Goal: Task Accomplishment & Management: Complete application form

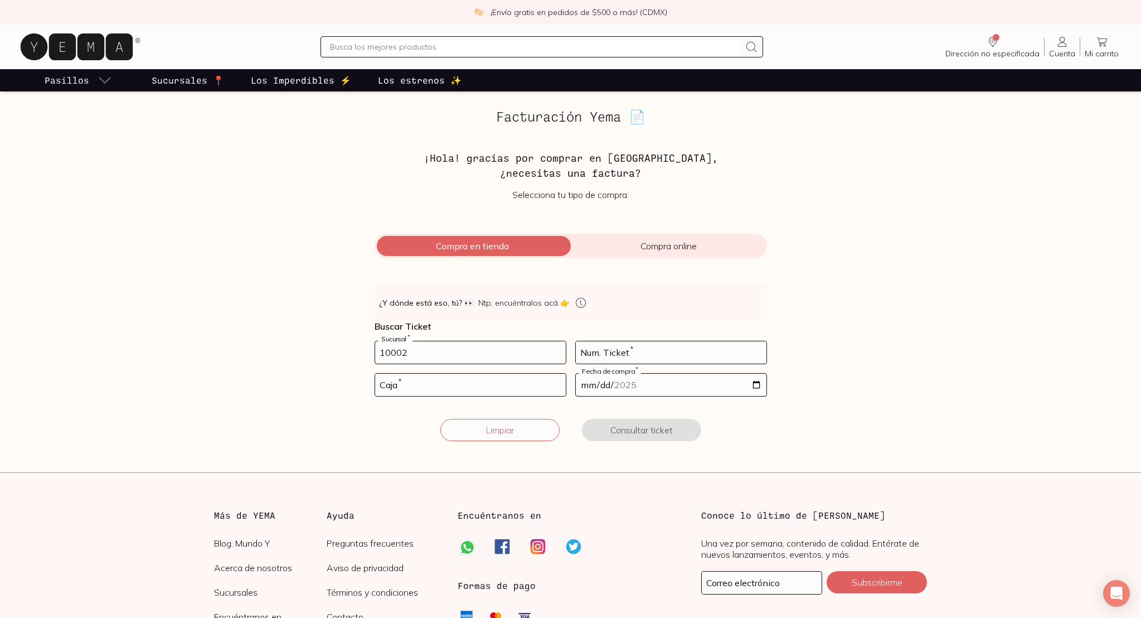
type input "10002"
click at [608, 353] on input "number" at bounding box center [671, 352] width 191 height 22
type input "42"
click at [406, 385] on input "number" at bounding box center [470, 385] width 191 height 22
type input "02"
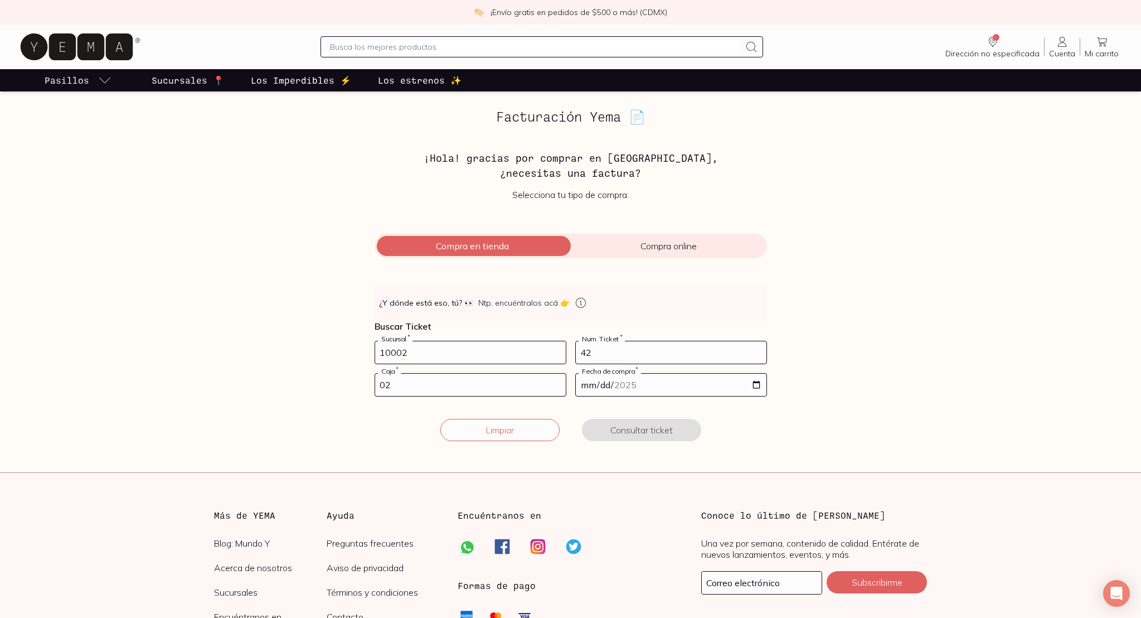
click at [621, 385] on input "date" at bounding box center [671, 385] width 191 height 22
type input "2025-09-21"
click at [651, 432] on button "Consultar ticket" at bounding box center [641, 430] width 119 height 22
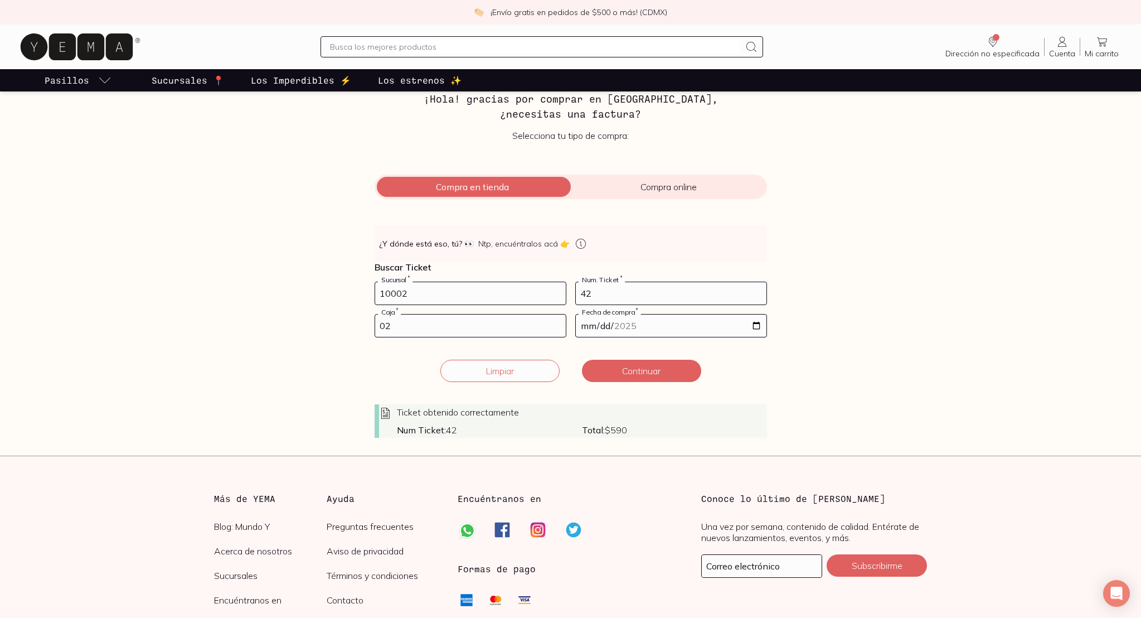
scroll to position [56, 0]
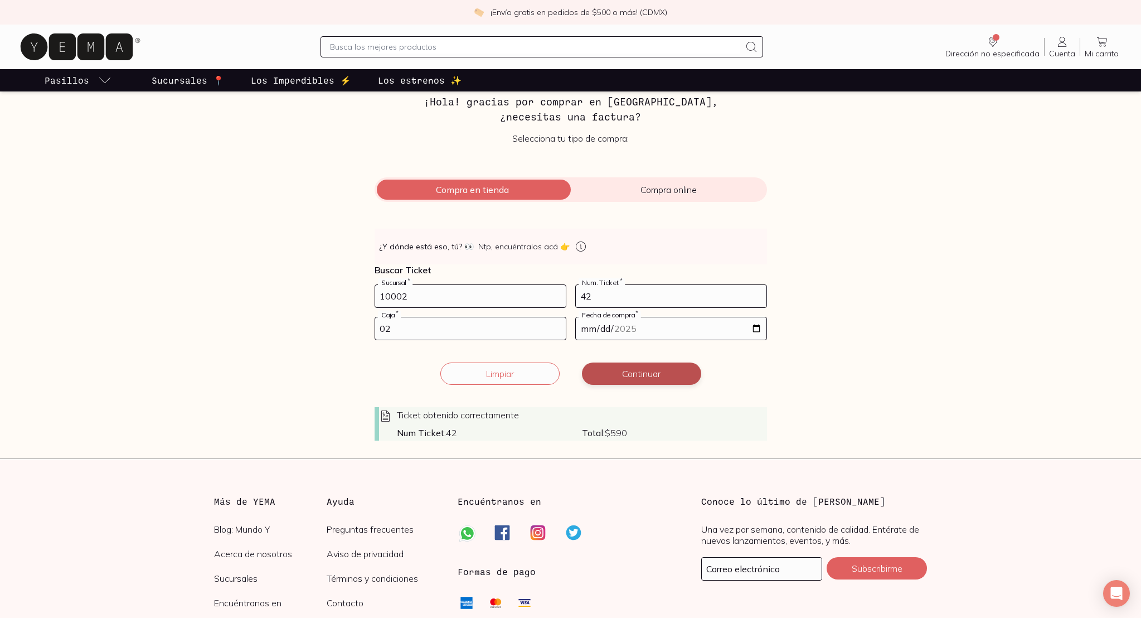
click at [650, 374] on button "Continuar" at bounding box center [641, 373] width 119 height 22
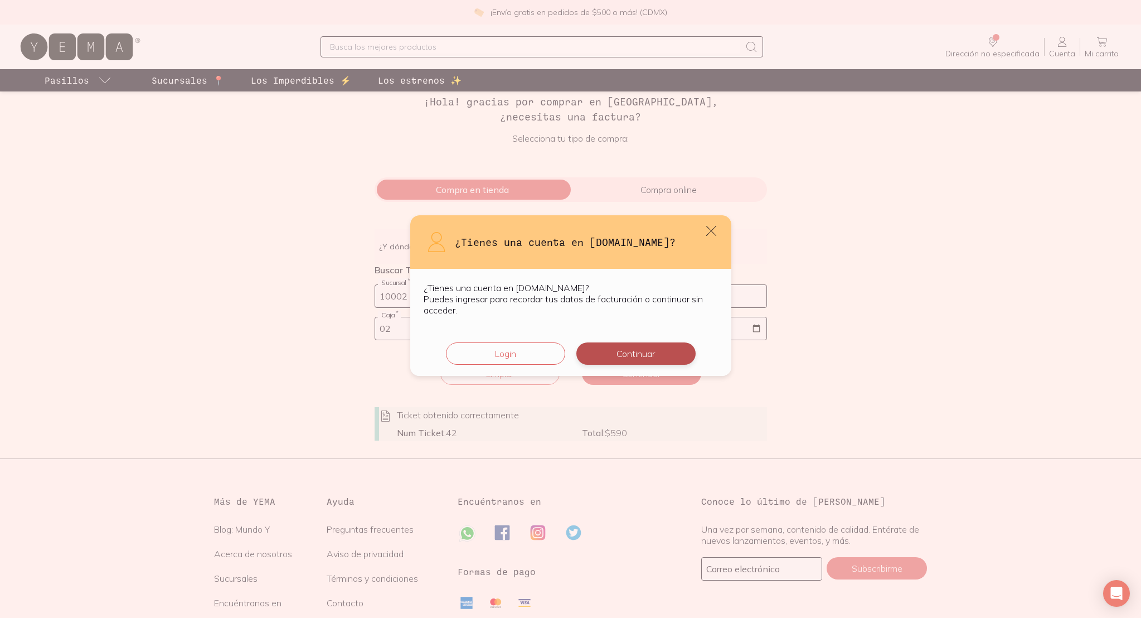
click at [656, 352] on button "Continuar" at bounding box center [636, 353] width 119 height 22
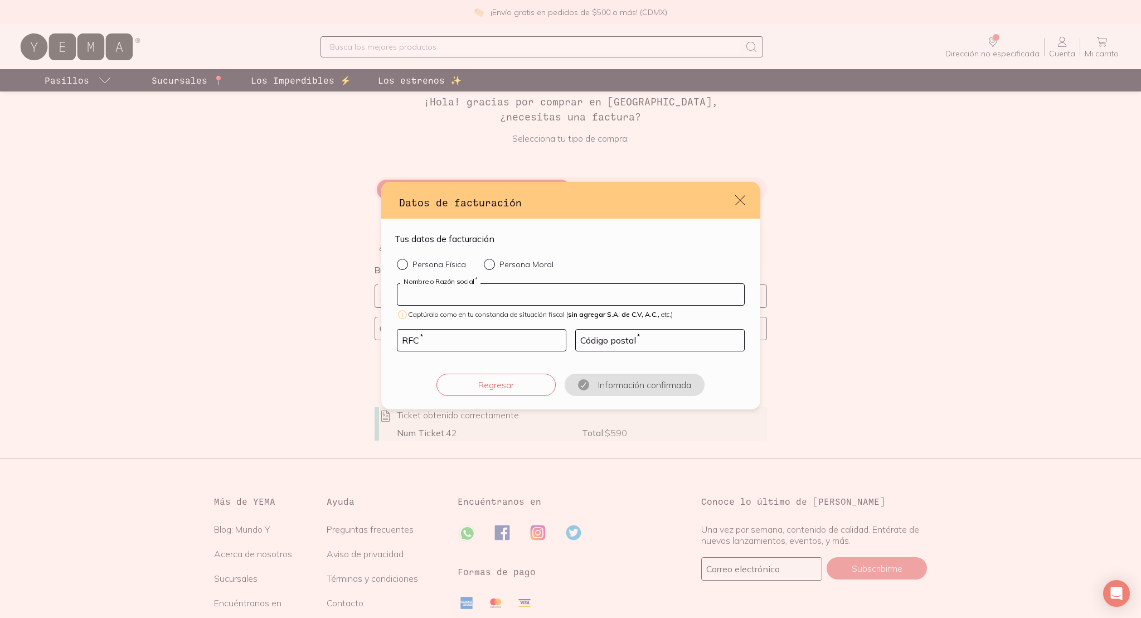
drag, startPoint x: 463, startPoint y: 296, endPoint x: 471, endPoint y: 295, distance: 8.4
click at [462, 295] on input "default" at bounding box center [571, 294] width 347 height 21
type input "ERAMOS TANTOS ESTUDIO VISUAL"
drag, startPoint x: 409, startPoint y: 332, endPoint x: 394, endPoint y: 329, distance: 14.8
click at [392, 329] on div "Tus datos de facturación Persona Física Persona Moral ERAMOS TANTOS ESTUDIO VIS…" at bounding box center [570, 314] width 379 height 191
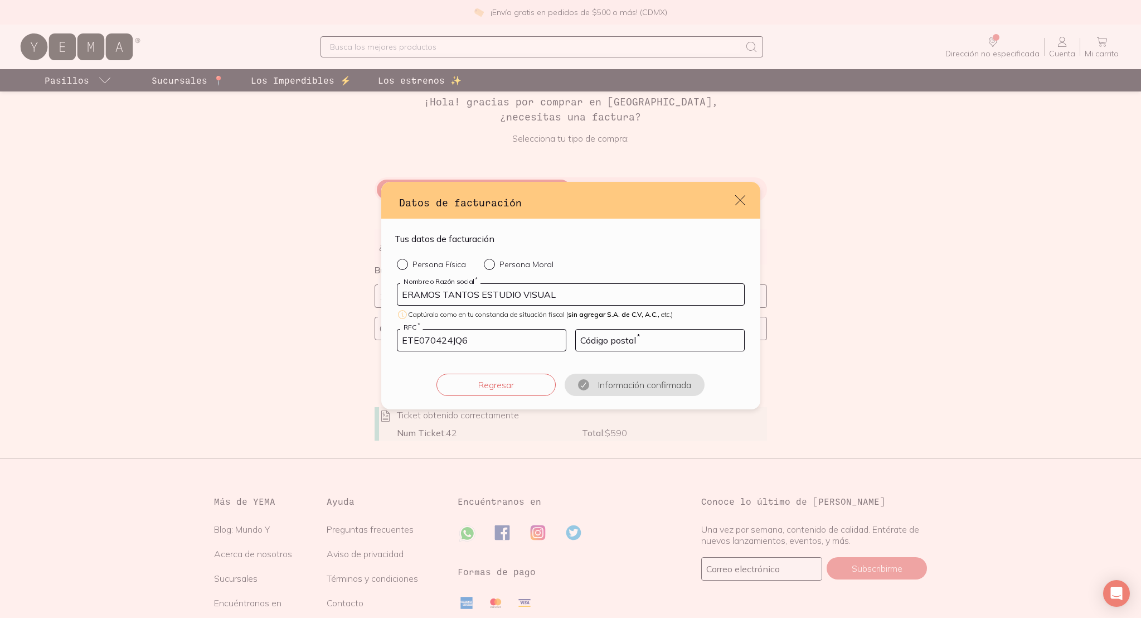
type input "ETE070424JQ6"
click at [608, 344] on input "default" at bounding box center [660, 340] width 168 height 21
type input "03300"
drag, startPoint x: 418, startPoint y: 370, endPoint x: 422, endPoint y: 325, distance: 44.8
click at [418, 366] on div "Persona Física Persona Moral ERAMOS TANTOS ESTUDIO VISUAL Nombre o Razón social…" at bounding box center [571, 327] width 352 height 137
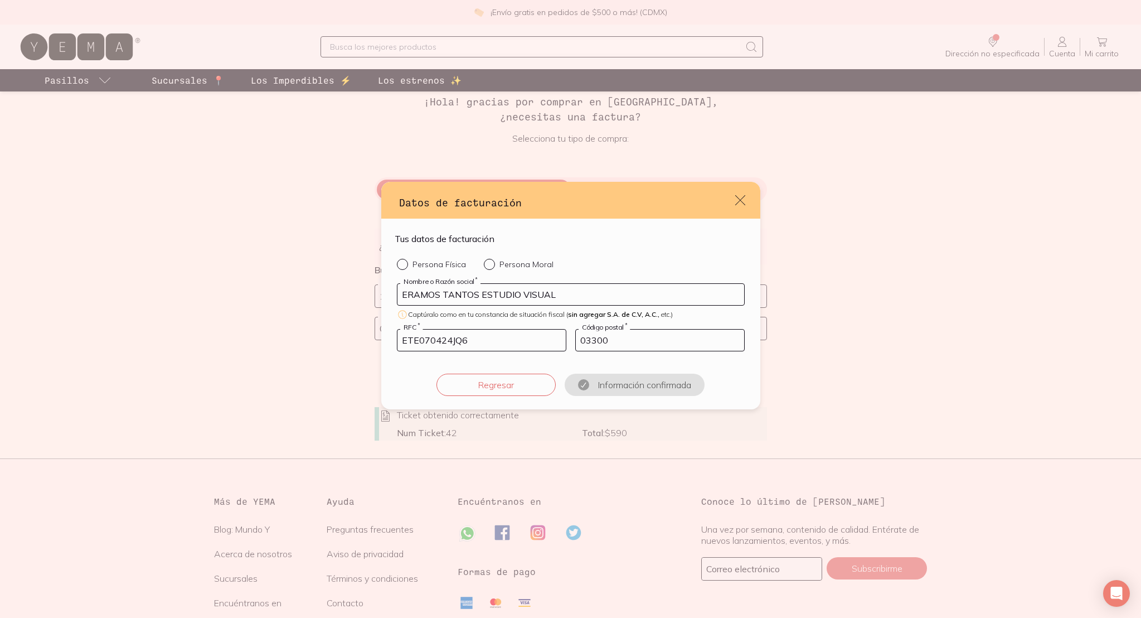
drag, startPoint x: 483, startPoint y: 262, endPoint x: 486, endPoint y: 269, distance: 8.1
click at [484, 262] on input "Persona Moral" at bounding box center [488, 263] width 9 height 9
radio input "true"
click at [630, 385] on button "Confirmar información" at bounding box center [634, 385] width 119 height 22
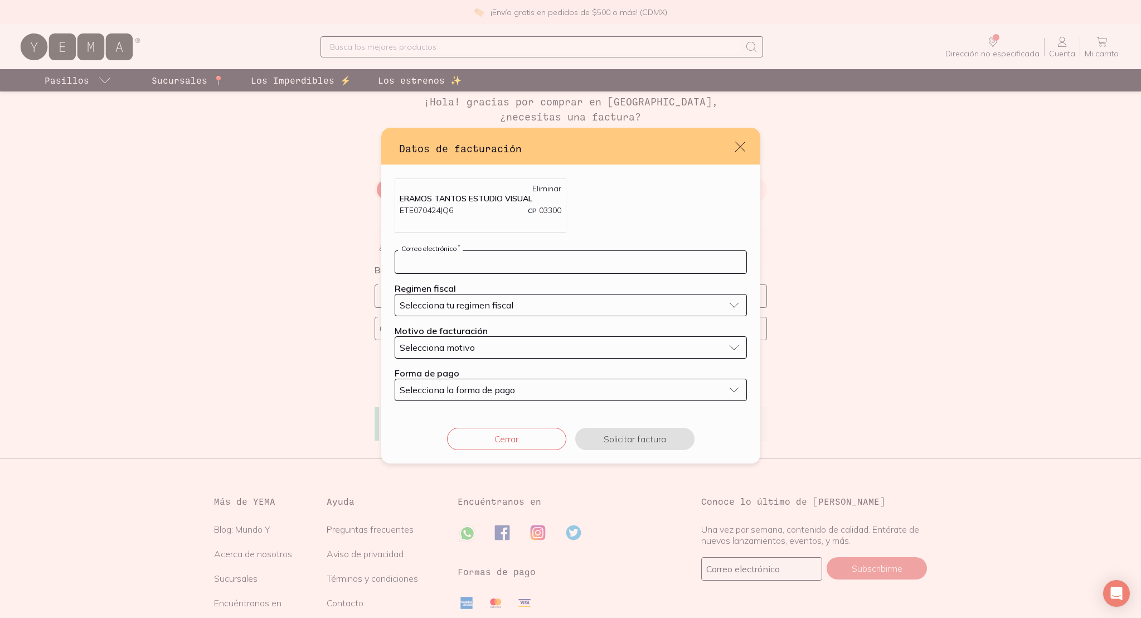
click at [482, 265] on input "default" at bounding box center [570, 262] width 351 height 22
type input "eramostantos@gmail.com"
click at [466, 310] on span "Selecciona tu regimen fiscal" at bounding box center [457, 304] width 114 height 11
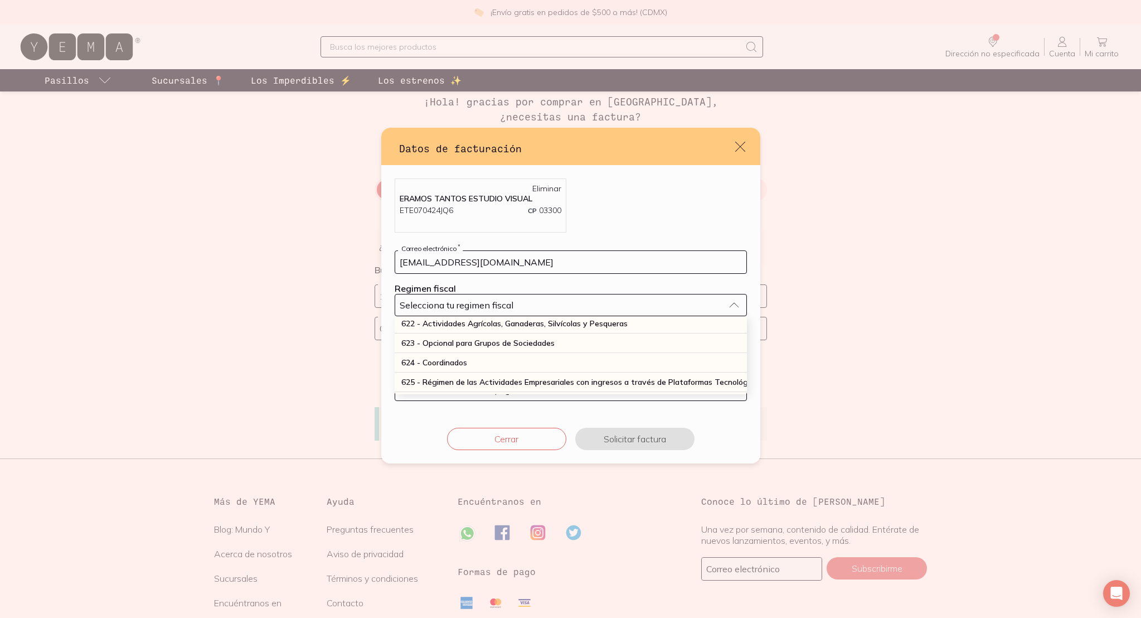
scroll to position [292, 0]
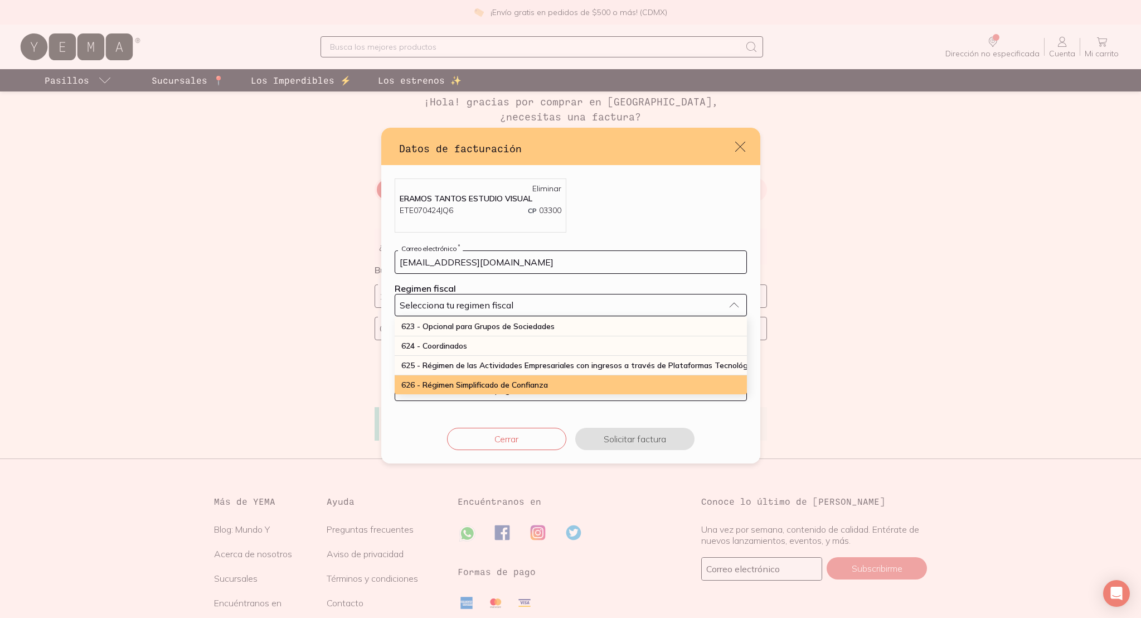
click at [442, 380] on span "626 - Régimen Simplificado de Confianza" at bounding box center [475, 385] width 147 height 10
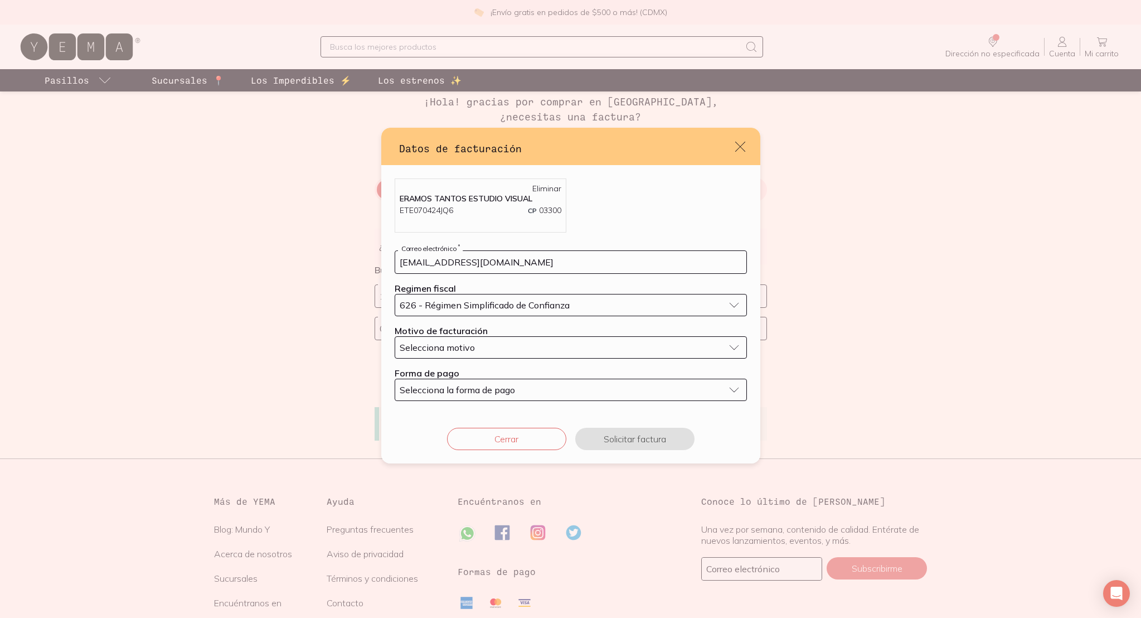
click at [449, 345] on span "Selecciona motivo" at bounding box center [437, 347] width 75 height 11
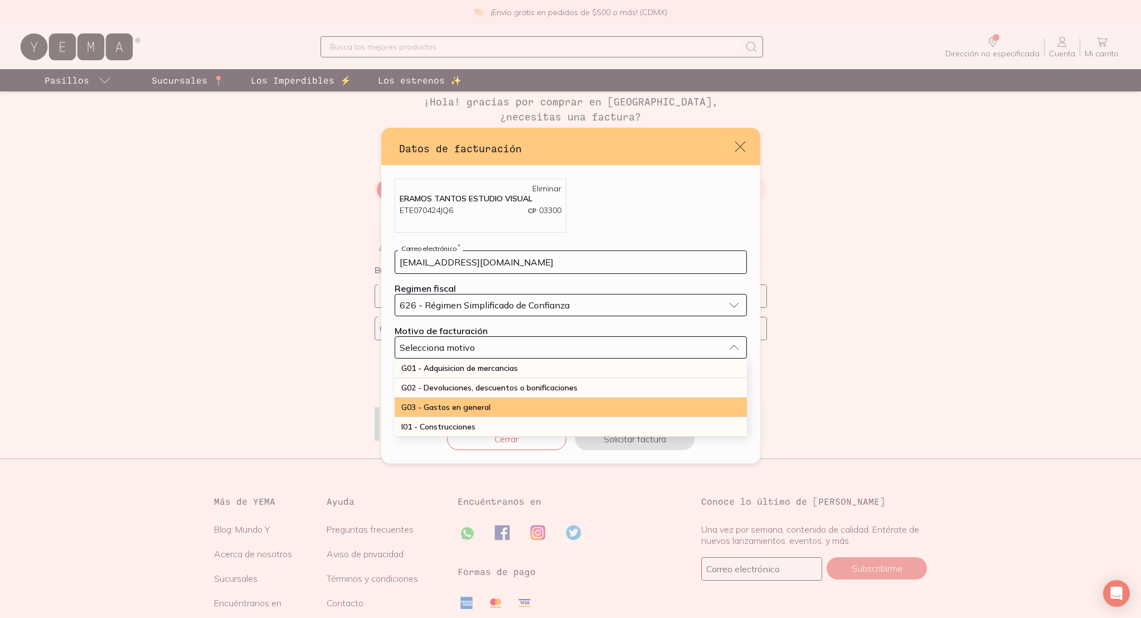
click at [466, 406] on span "G03 - Gastos en general" at bounding box center [446, 407] width 89 height 10
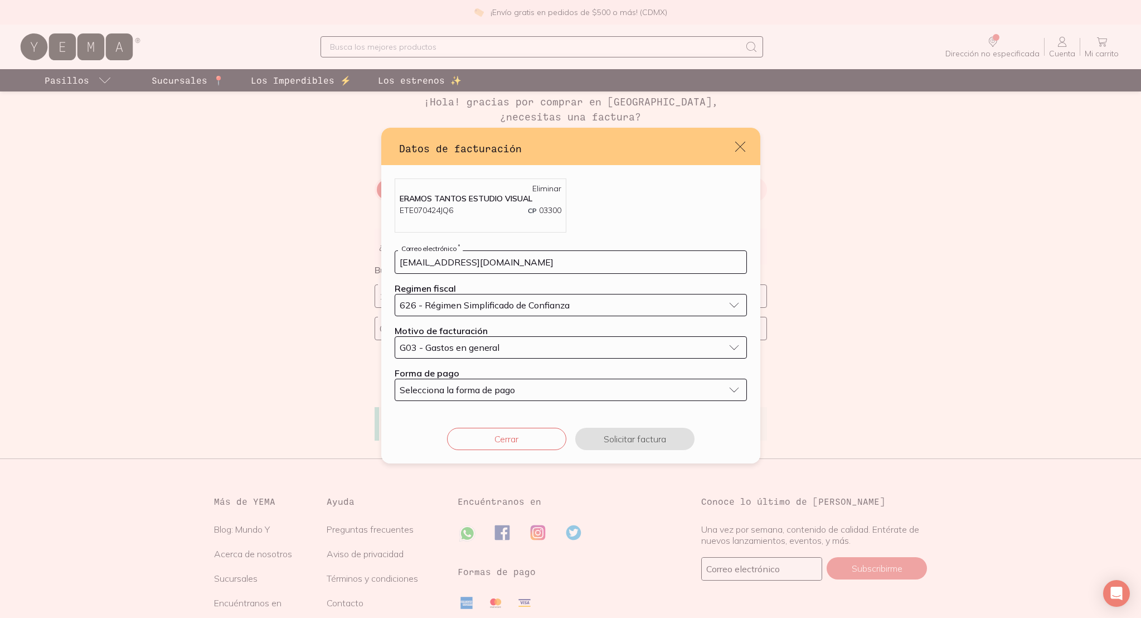
click at [465, 385] on span "Selecciona la forma de pago" at bounding box center [457, 389] width 115 height 11
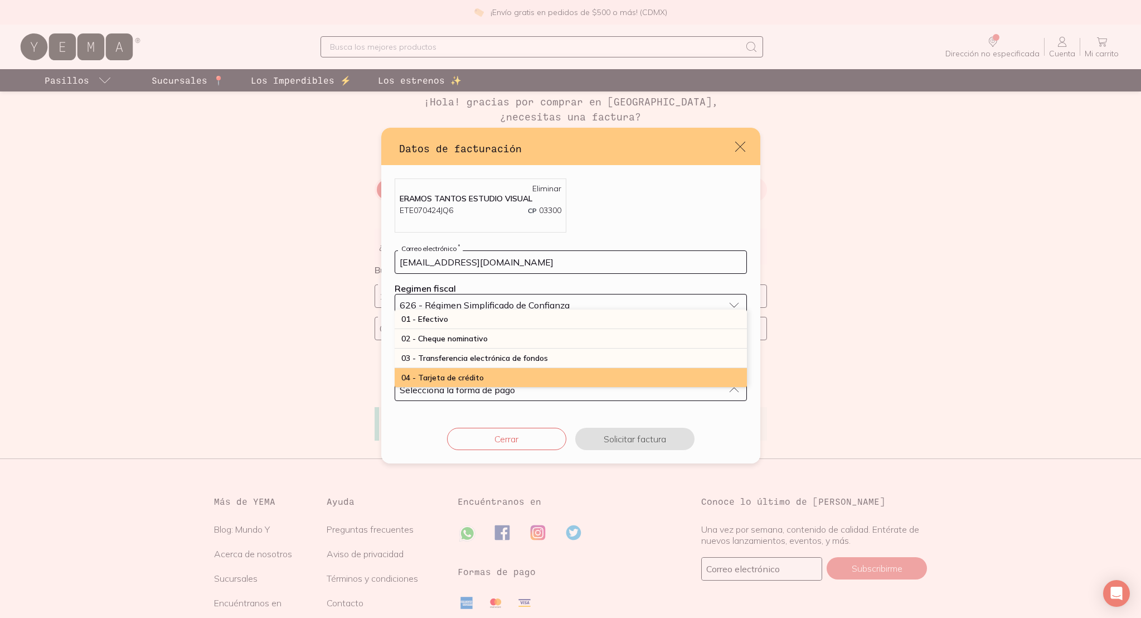
click at [465, 379] on span "04 - Tarjeta de crédito" at bounding box center [443, 378] width 83 height 10
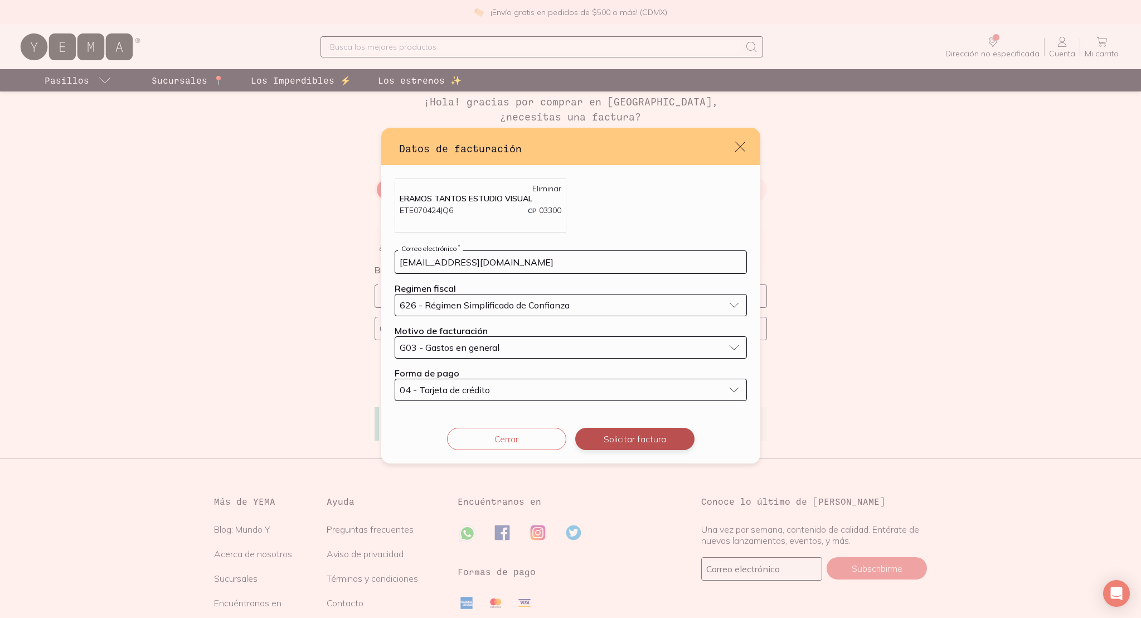
click at [644, 441] on button "Solicitar factura" at bounding box center [634, 439] width 119 height 22
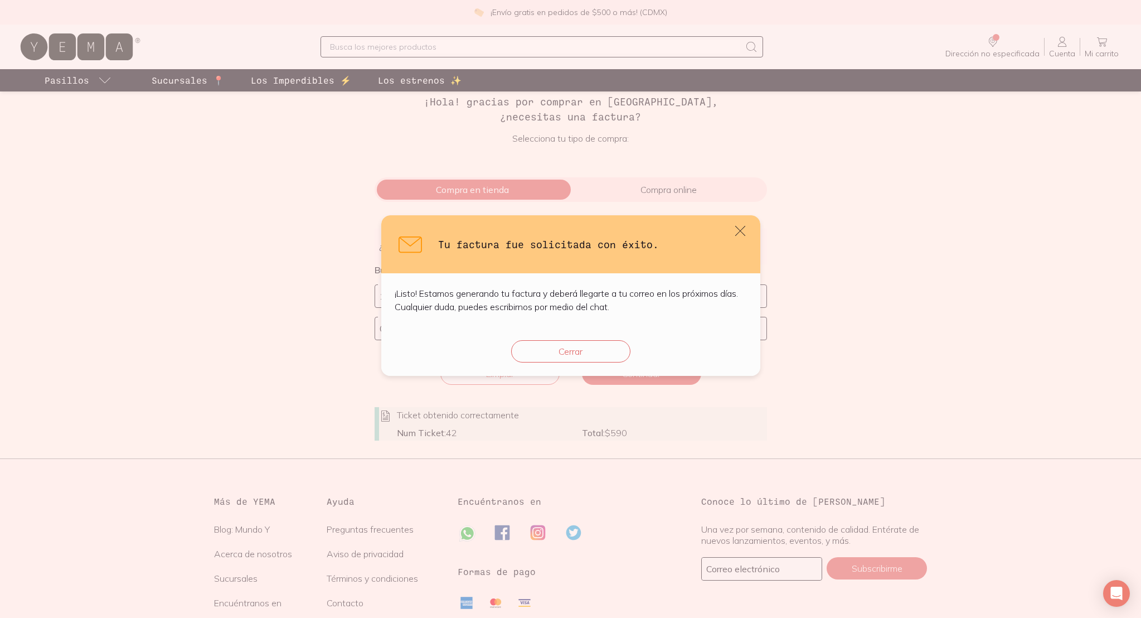
click at [591, 353] on button "Cerrar" at bounding box center [570, 351] width 119 height 22
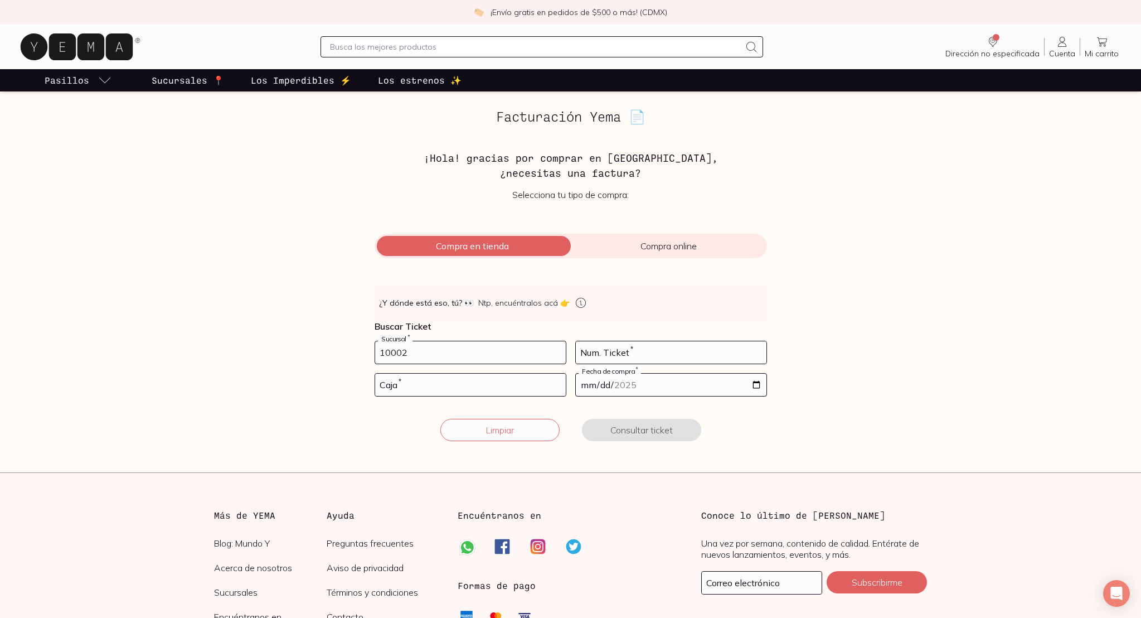
type input "10002"
click at [643, 352] on input "number" at bounding box center [671, 352] width 191 height 22
type input "34"
click at [473, 392] on input "number" at bounding box center [470, 385] width 191 height 22
type input "01"
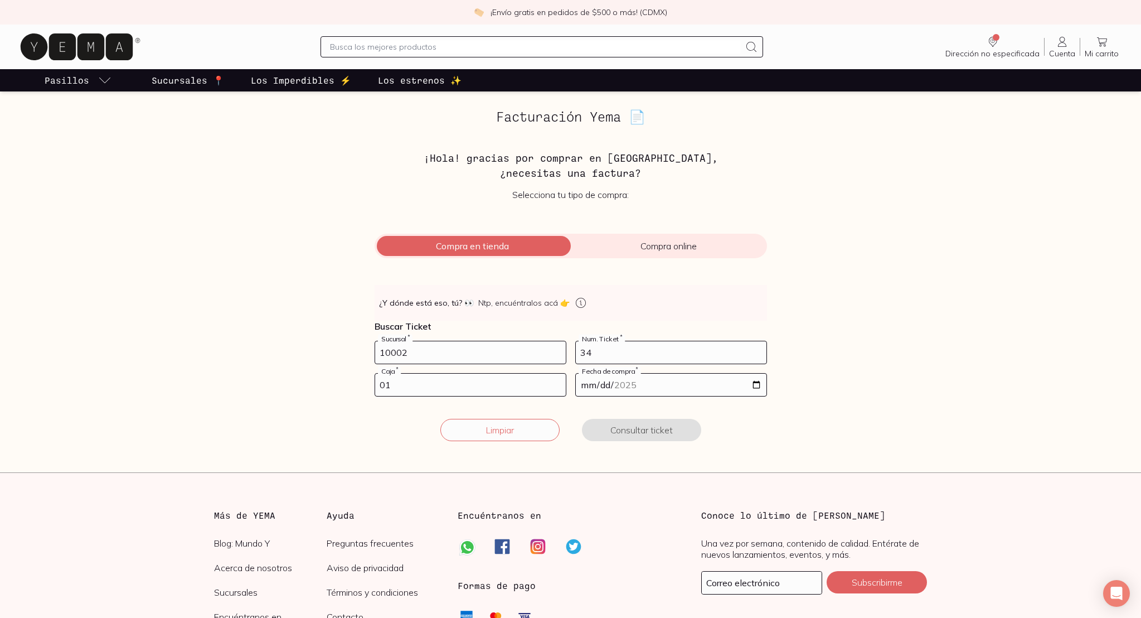
drag, startPoint x: 623, startPoint y: 386, endPoint x: 615, endPoint y: 389, distance: 8.7
click at [623, 386] on input "date" at bounding box center [671, 385] width 191 height 22
type input "[DATE]"
click at [725, 423] on div "Limpiar Consultar ticket" at bounding box center [571, 430] width 393 height 22
click at [658, 427] on button "Consultar ticket" at bounding box center [641, 430] width 119 height 22
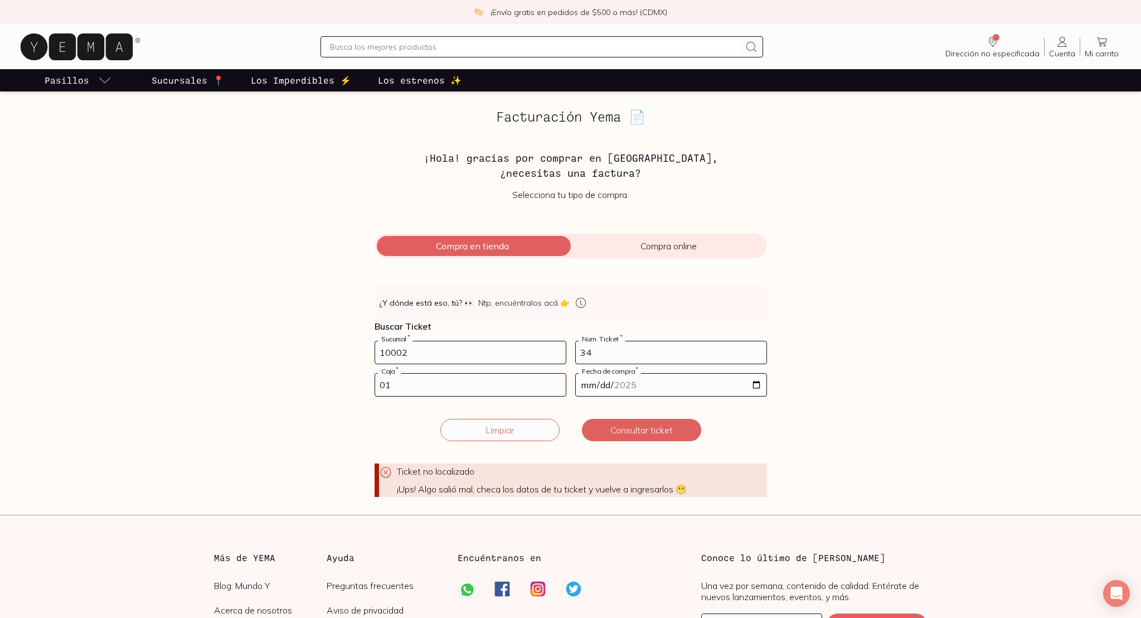
click at [601, 352] on input "34" at bounding box center [671, 352] width 191 height 22
click at [428, 353] on input "10002" at bounding box center [470, 352] width 191 height 22
click at [637, 349] on input "34" at bounding box center [671, 352] width 191 height 22
drag, startPoint x: 790, startPoint y: 415, endPoint x: 778, endPoint y: 420, distance: 13.5
click at [788, 417] on div "Facturación Yema 📄 ¡Hola! gracias por comprar en [GEOGRAPHIC_DATA], ¿necesitas …" at bounding box center [570, 303] width 767 height 388
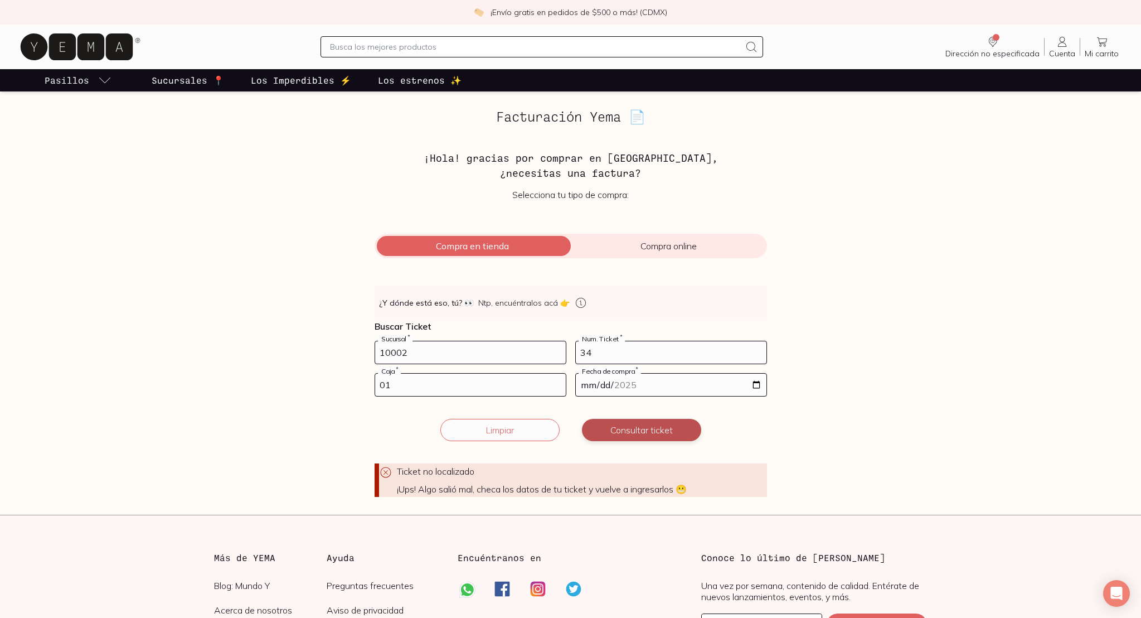
click at [629, 427] on button "Consultar ticket" at bounding box center [641, 430] width 119 height 22
click at [470, 355] on input "10002" at bounding box center [470, 352] width 191 height 22
click at [471, 355] on input "10002" at bounding box center [470, 352] width 191 height 22
drag, startPoint x: 589, startPoint y: 351, endPoint x: 562, endPoint y: 349, distance: 26.8
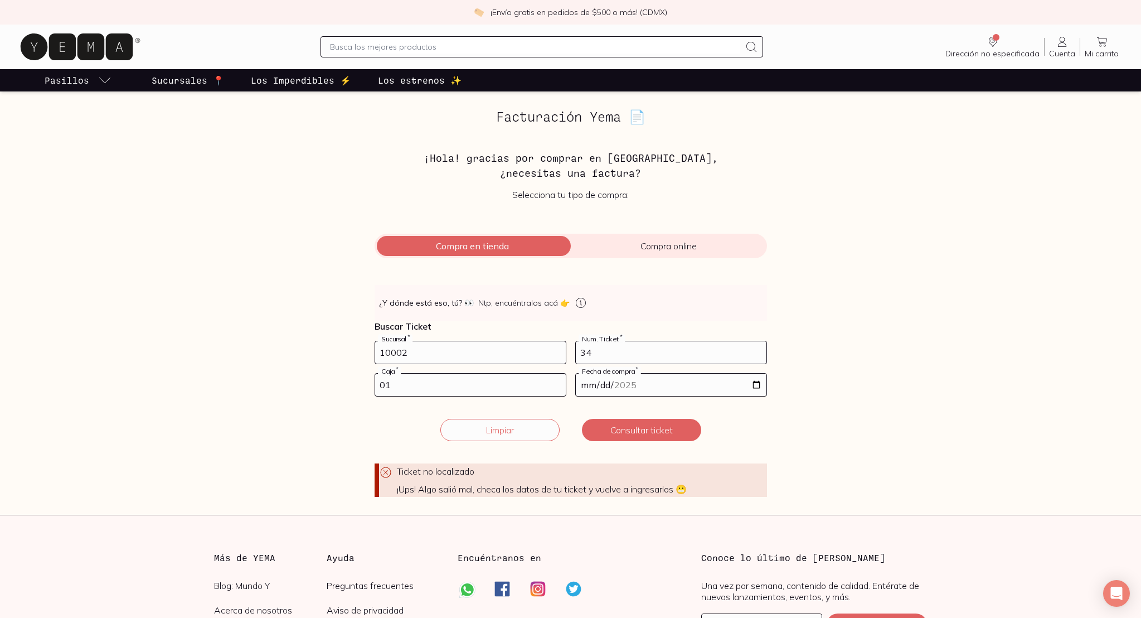
click at [560, 349] on form "10002 Sucursal * 34 Num. Ticket * 01 Caja * [DATE] Fecha de compra * Ticket no …" at bounding box center [571, 419] width 393 height 156
click at [461, 390] on input "01" at bounding box center [470, 385] width 191 height 22
click at [619, 356] on input "34" at bounding box center [671, 352] width 191 height 22
click at [621, 357] on input "34" at bounding box center [671, 352] width 191 height 22
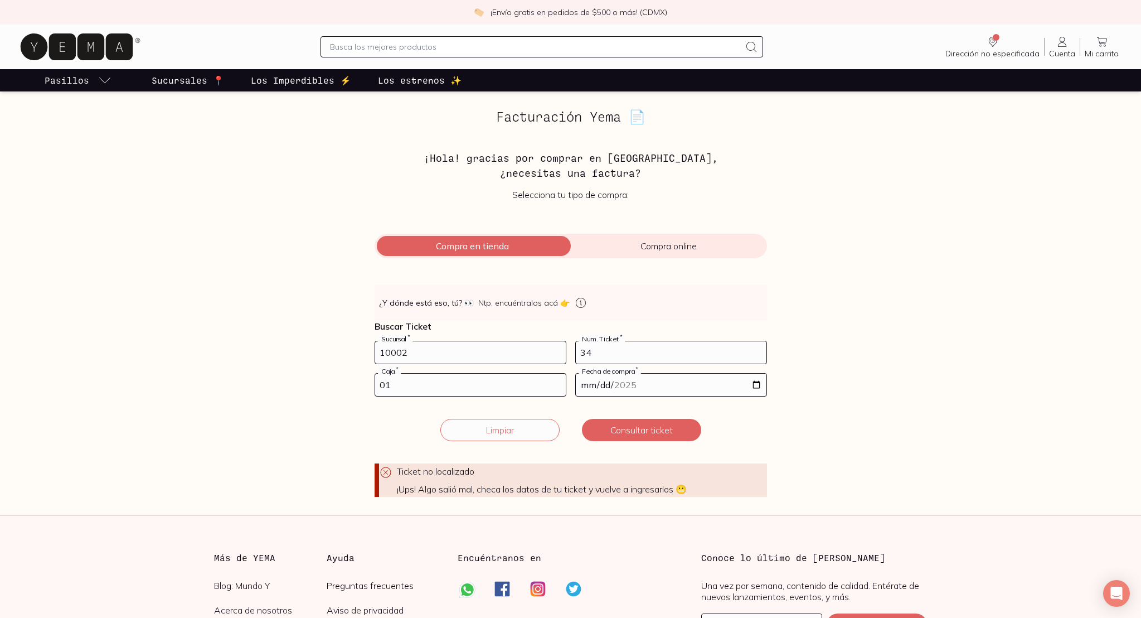
type input "3"
type input "101122664847"
click at [650, 426] on button "Consultar ticket" at bounding box center [641, 430] width 119 height 22
click at [579, 394] on input "[DATE]" at bounding box center [671, 385] width 191 height 22
click at [596, 381] on input "[DATE]" at bounding box center [671, 385] width 191 height 22
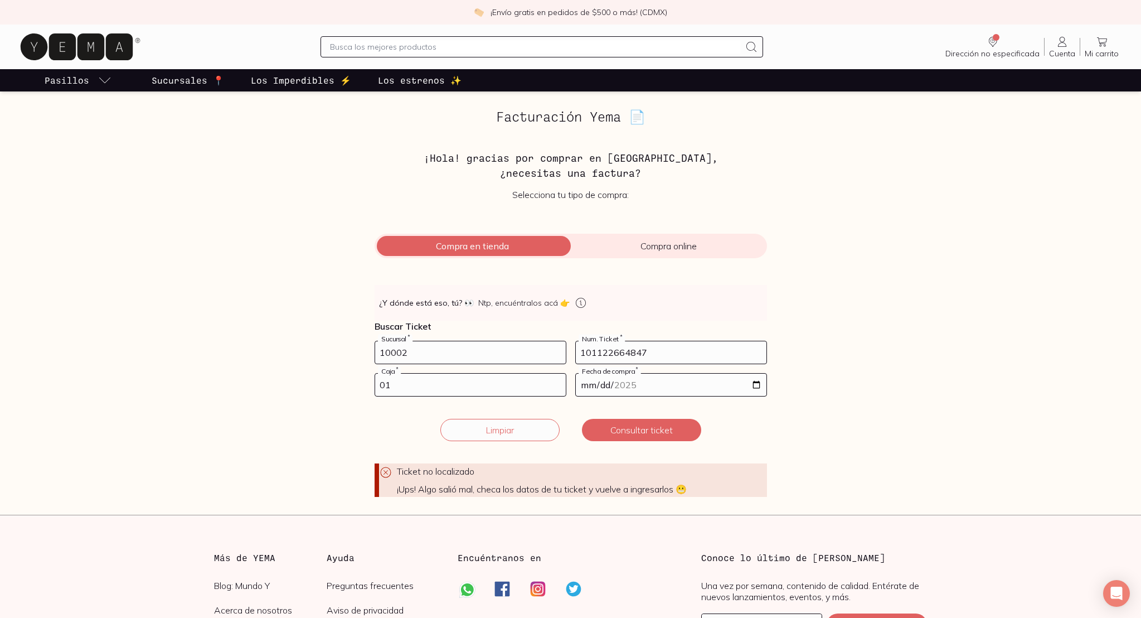
drag, startPoint x: 587, startPoint y: 385, endPoint x: 594, endPoint y: 389, distance: 8.2
click at [587, 385] on input "[DATE]" at bounding box center [671, 385] width 191 height 22
type input "[DATE]"
drag, startPoint x: 419, startPoint y: 351, endPoint x: 427, endPoint y: 356, distance: 9.1
click at [419, 351] on input "10002" at bounding box center [470, 352] width 191 height 22
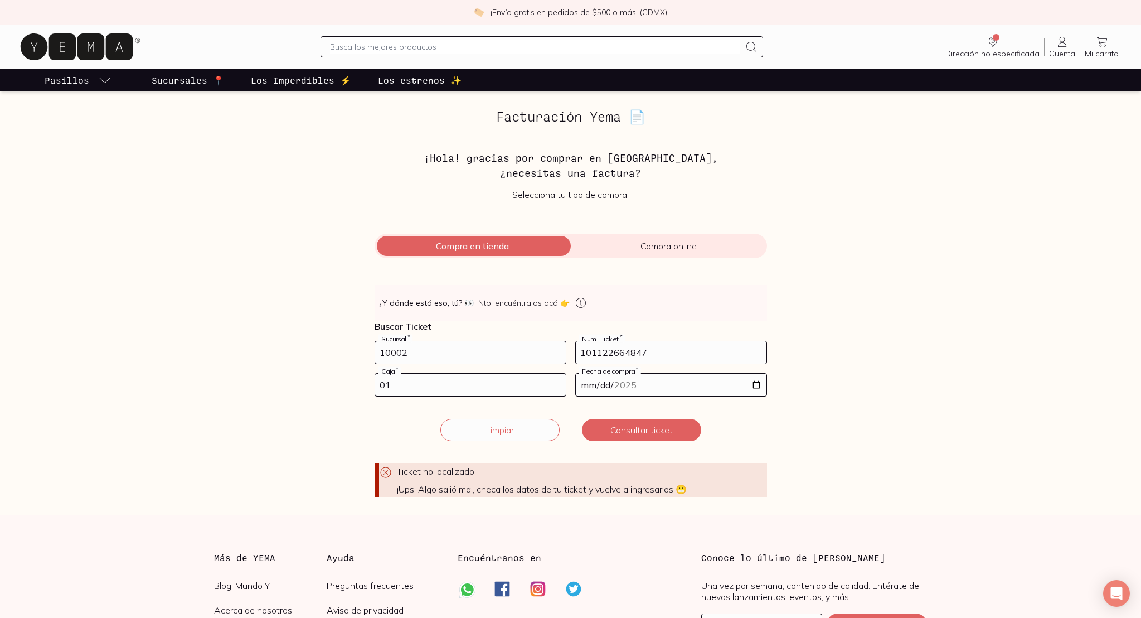
click at [438, 386] on input "01" at bounding box center [470, 385] width 191 height 22
drag, startPoint x: 663, startPoint y: 349, endPoint x: 551, endPoint y: 366, distance: 113.4
click at [533, 346] on form "10002 Sucursal * 101122664847 Num. Ticket * 01 Caja * [DATE] Fecha de compra * …" at bounding box center [571, 419] width 393 height 156
type input "34"
click at [785, 427] on div "Facturación Yema 📄 ¡Hola! gracias por comprar en [GEOGRAPHIC_DATA], ¿necesitas …" at bounding box center [570, 303] width 767 height 388
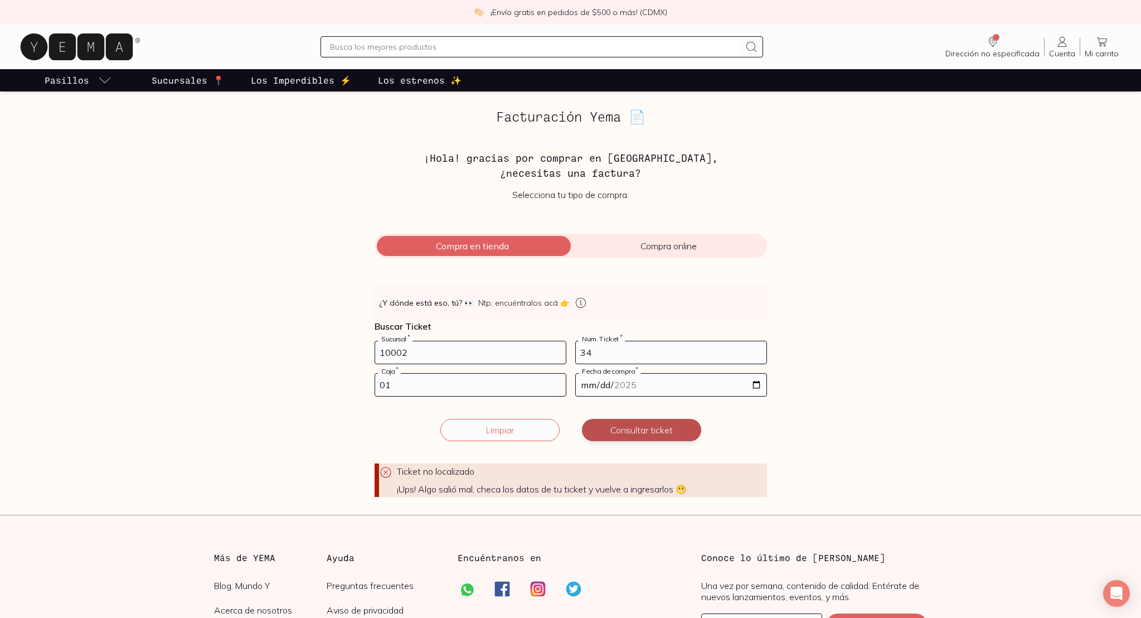
click at [640, 434] on button "Consultar ticket" at bounding box center [641, 430] width 119 height 22
click at [444, 247] on span "Compra en tienda" at bounding box center [473, 245] width 196 height 11
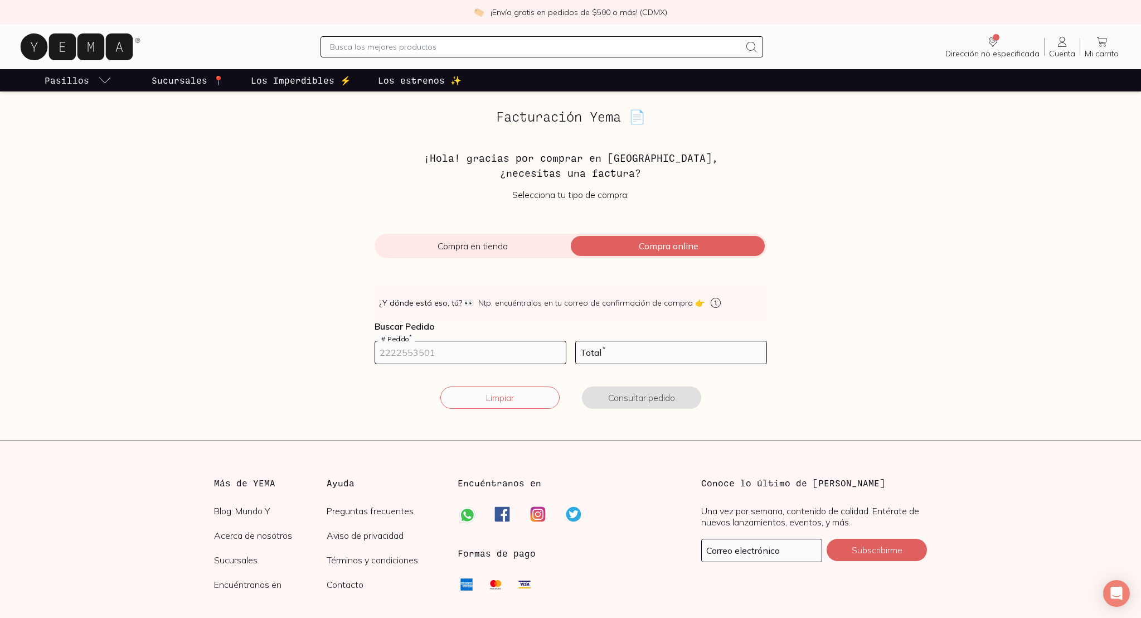
click at [430, 351] on input "number" at bounding box center [470, 352] width 191 height 22
click at [482, 243] on span "Compra en tienda" at bounding box center [473, 245] width 196 height 11
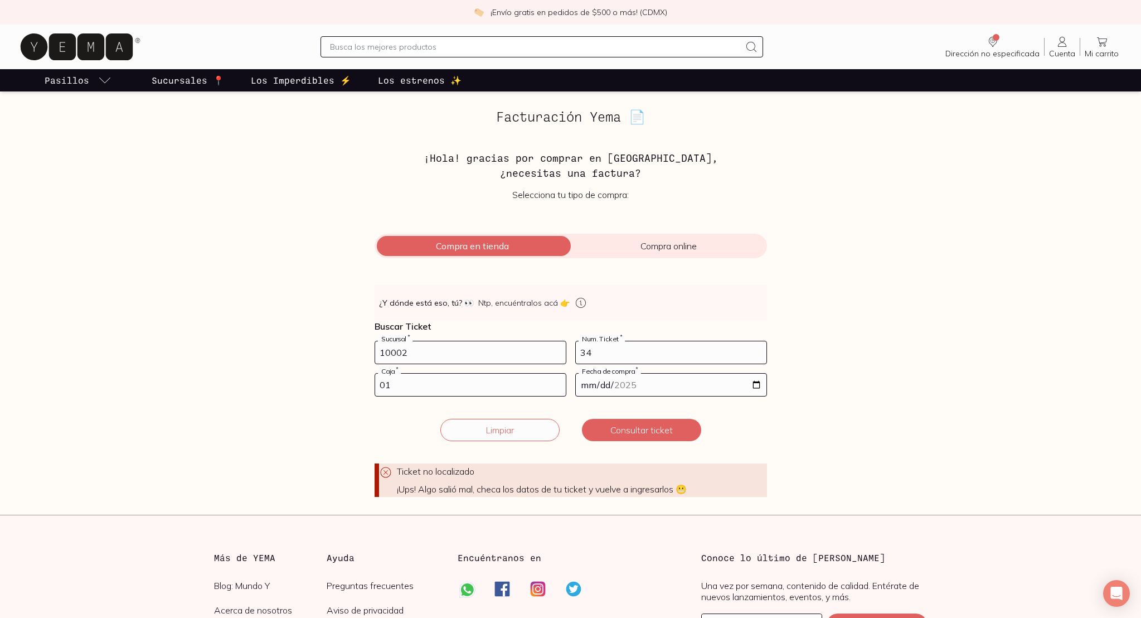
drag, startPoint x: 437, startPoint y: 352, endPoint x: 446, endPoint y: 354, distance: 8.7
click at [437, 352] on input "10002" at bounding box center [470, 352] width 191 height 22
click at [636, 427] on button "Consultar ticket" at bounding box center [641, 430] width 119 height 22
click at [409, 381] on input "01" at bounding box center [470, 385] width 191 height 22
drag, startPoint x: 427, startPoint y: 380, endPoint x: 515, endPoint y: 381, distance: 87.6
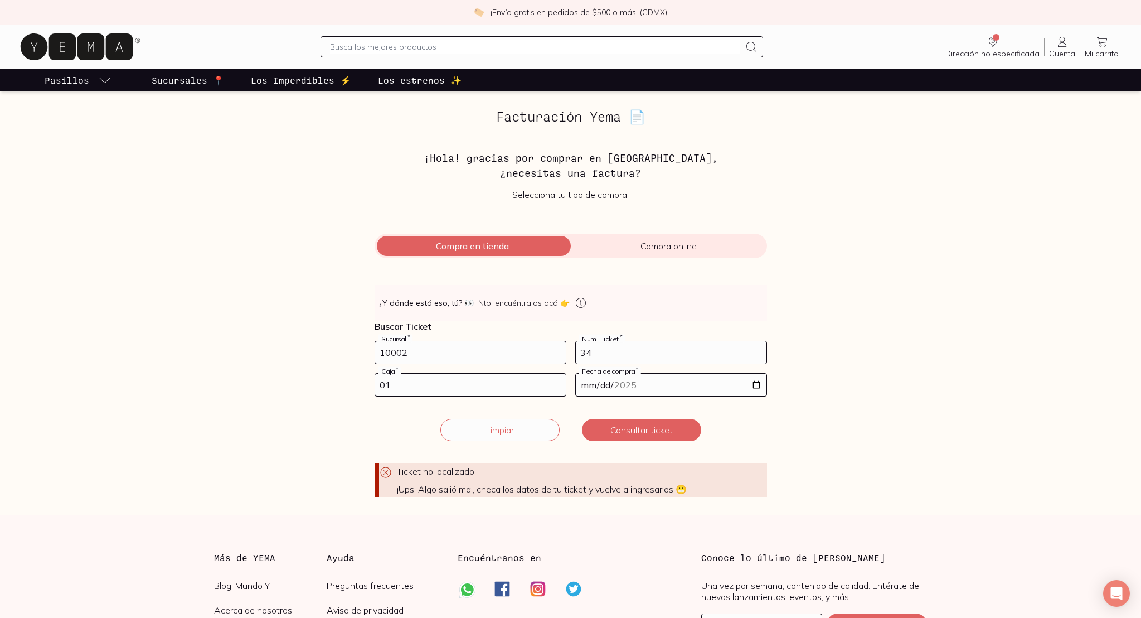
click at [514, 382] on input "01" at bounding box center [470, 385] width 191 height 22
drag, startPoint x: 639, startPoint y: 348, endPoint x: 712, endPoint y: 346, distance: 72.5
click at [713, 347] on input "34" at bounding box center [671, 352] width 191 height 22
click at [735, 350] on input "34" at bounding box center [671, 352] width 191 height 22
click at [617, 337] on label "Num. Ticket *" at bounding box center [602, 339] width 46 height 8
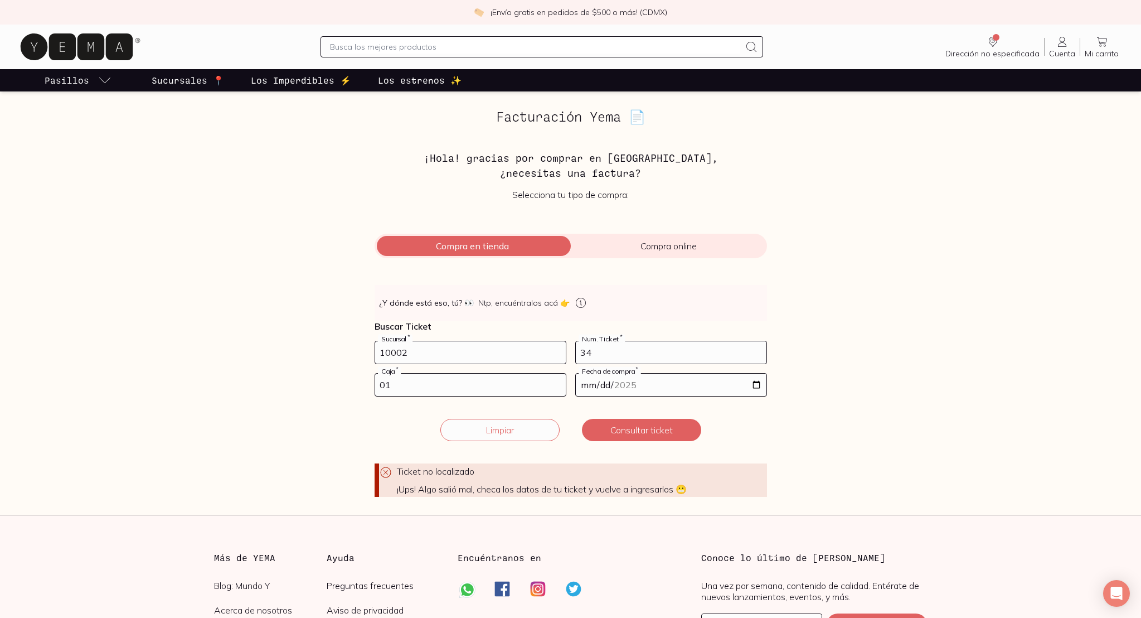
drag, startPoint x: 618, startPoint y: 334, endPoint x: 610, endPoint y: 349, distance: 17.2
click at [618, 335] on label "Num. Ticket *" at bounding box center [602, 339] width 46 height 8
click at [494, 428] on button "Limpiar" at bounding box center [500, 430] width 119 height 22
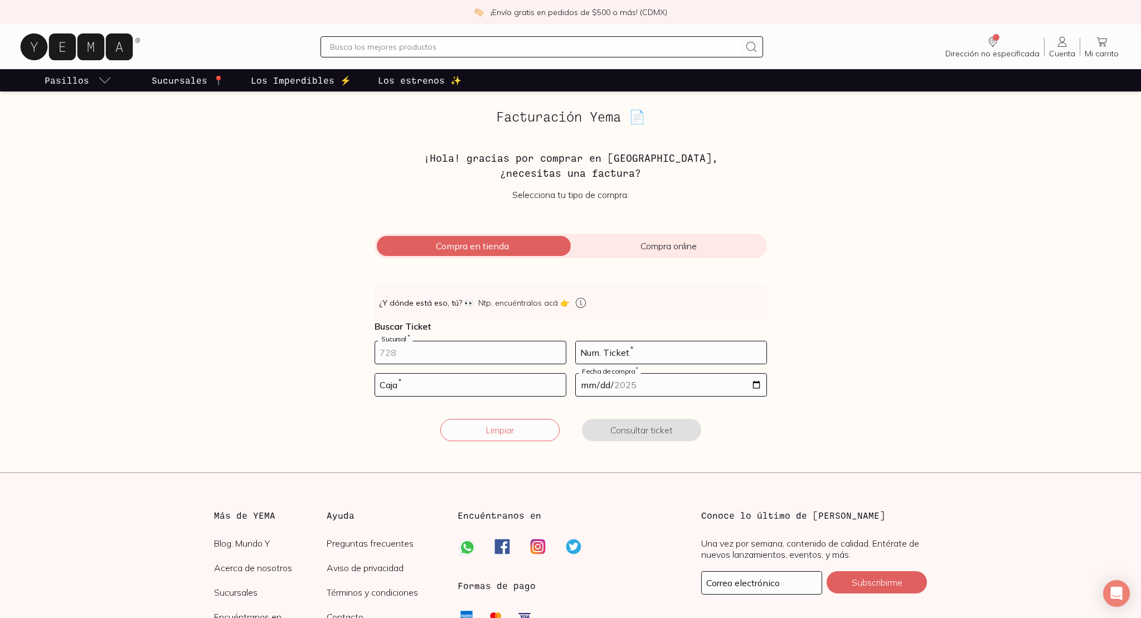
click at [397, 356] on input "number" at bounding box center [470, 352] width 191 height 22
type input "10002"
click at [606, 352] on input "number" at bounding box center [671, 352] width 191 height 22
type input "34"
click at [439, 386] on input "number" at bounding box center [470, 385] width 191 height 22
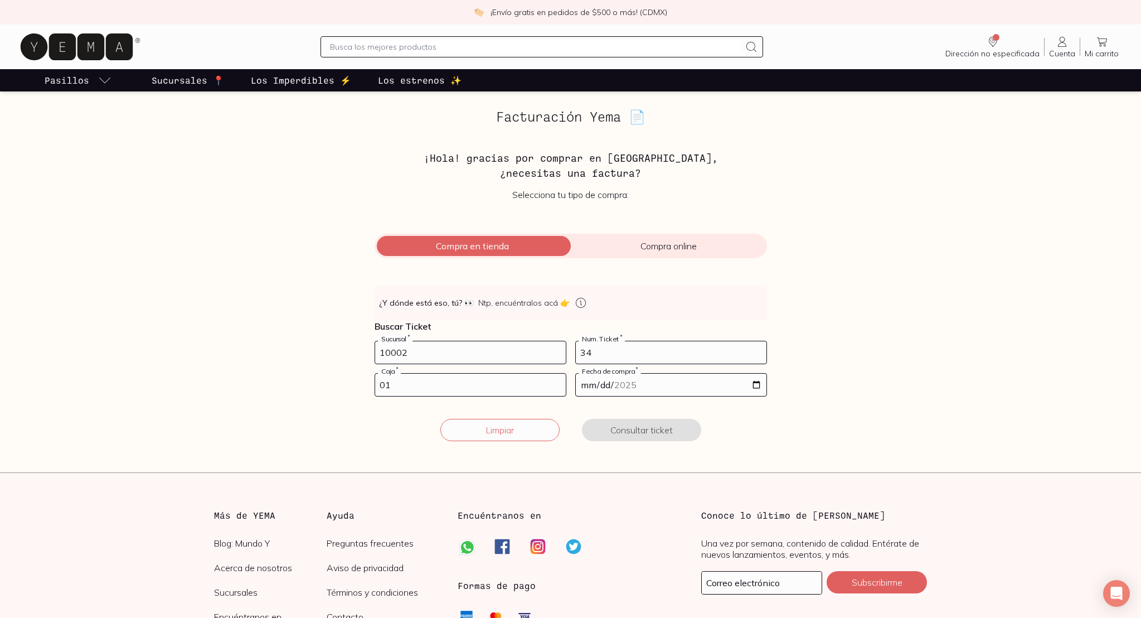
type input "01"
click at [588, 385] on input "date" at bounding box center [671, 385] width 191 height 22
type input "[DATE]"
click at [652, 430] on button "Consultar ticket" at bounding box center [641, 430] width 119 height 22
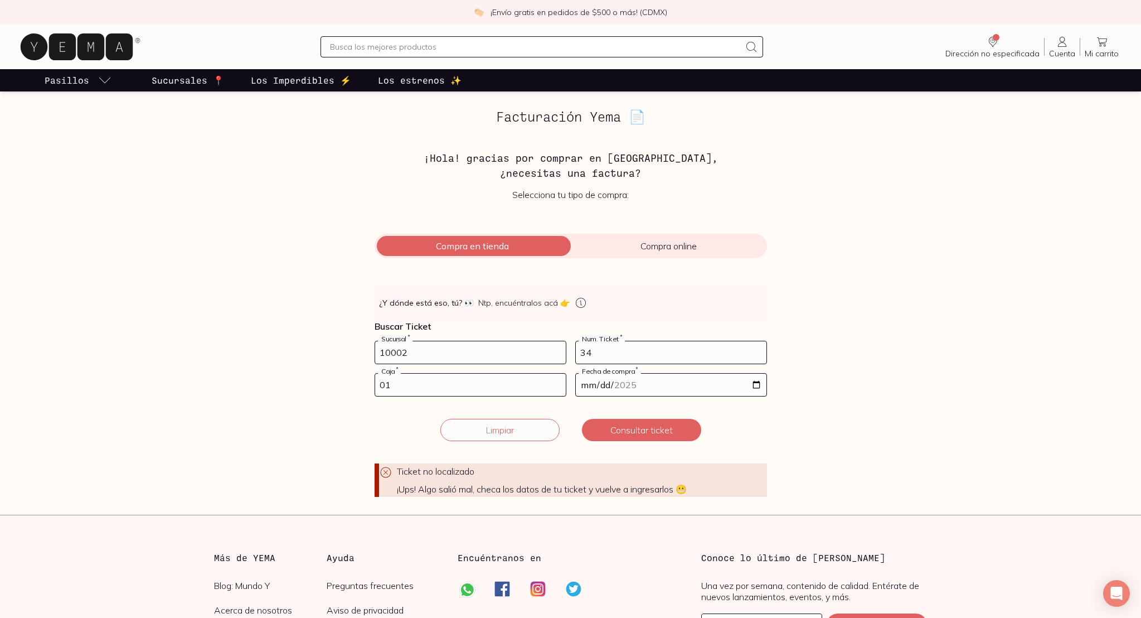
click at [824, 447] on div "Facturación Yema 📄 ¡Hola! gracias por comprar en [GEOGRAPHIC_DATA], ¿necesitas …" at bounding box center [570, 303] width 767 height 388
